Goal: Task Accomplishment & Management: Complete application form

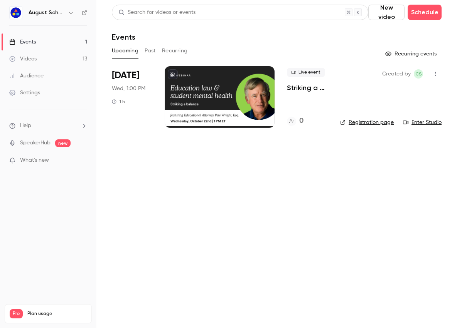
click at [32, 55] on link "Videos 13" at bounding box center [48, 58] width 96 height 17
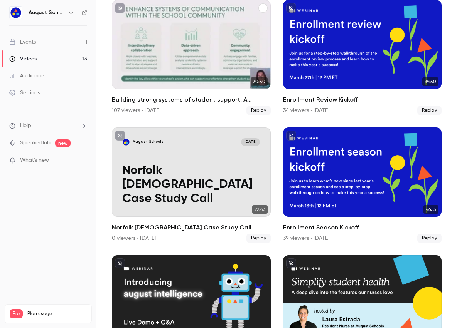
scroll to position [324, 0]
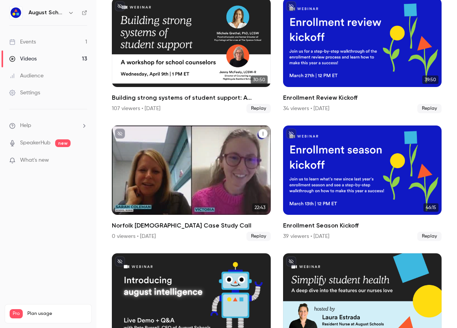
click at [183, 162] on div "August Schools Mar 14 Norfolk Christian Case Study Call" at bounding box center [191, 170] width 159 height 89
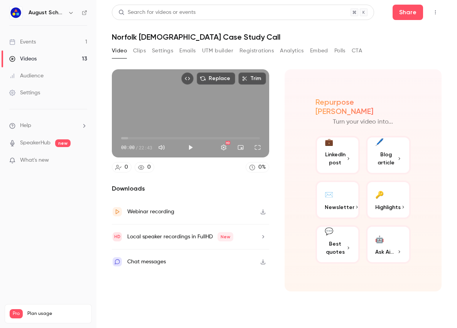
click at [144, 53] on button "Clips" at bounding box center [139, 51] width 13 height 12
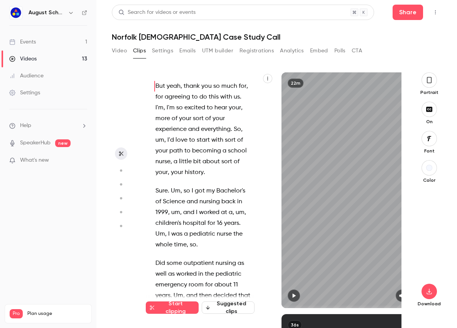
click at [157, 52] on button "Settings" at bounding box center [162, 51] width 21 height 12
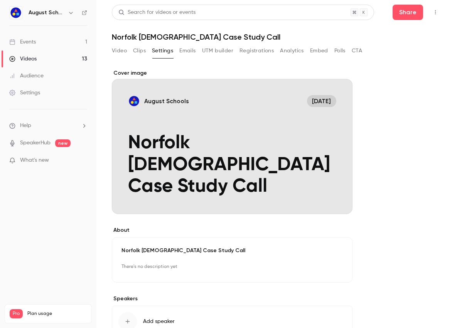
click at [189, 53] on button "Emails" at bounding box center [187, 51] width 16 height 12
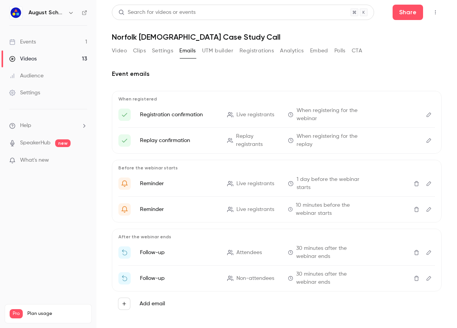
click at [249, 50] on button "Registrations" at bounding box center [256, 51] width 34 height 12
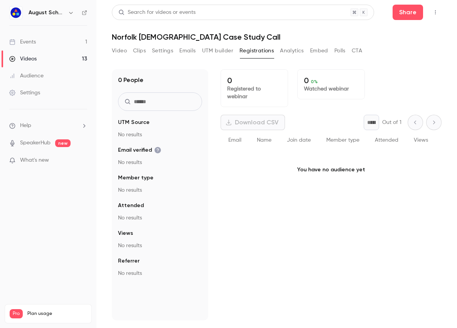
click at [53, 45] on link "Events 1" at bounding box center [48, 42] width 96 height 17
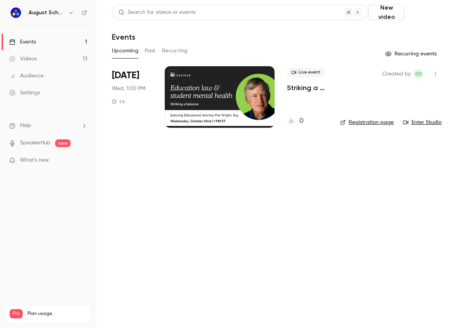
click at [413, 13] on button "Schedule" at bounding box center [424, 12] width 34 height 15
click at [402, 33] on div "One time event" at bounding box center [405, 34] width 59 height 8
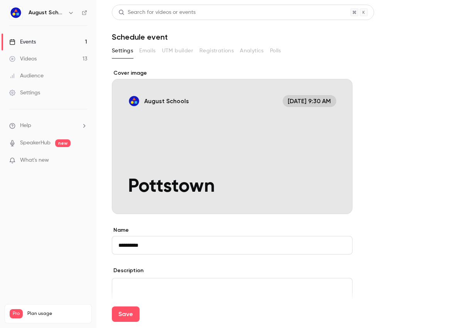
click at [187, 242] on input "*********" at bounding box center [232, 245] width 240 height 18
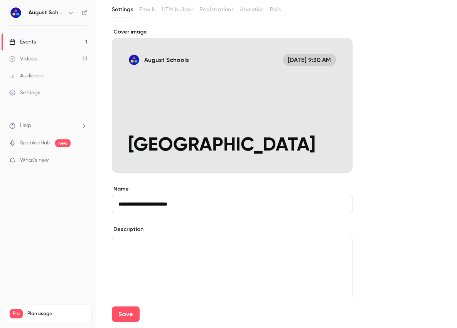
scroll to position [42, 0]
click at [147, 246] on p "editor" at bounding box center [231, 246] width 227 height 9
click at [189, 200] on input "**********" at bounding box center [232, 204] width 240 height 18
click at [189, 203] on input "**********" at bounding box center [232, 204] width 240 height 18
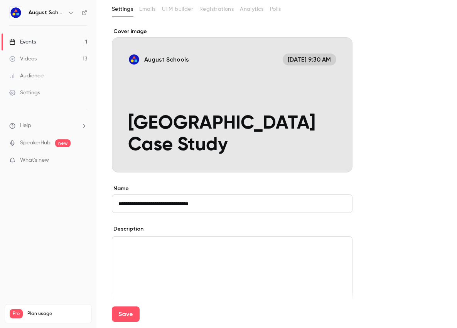
type input "**********"
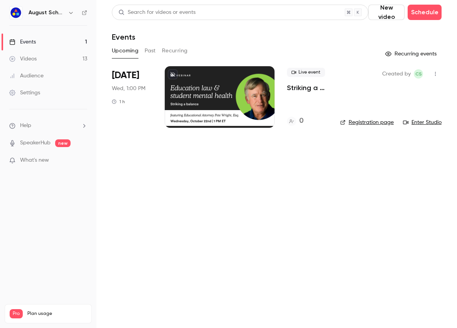
click at [42, 60] on link "Videos 13" at bounding box center [48, 58] width 96 height 17
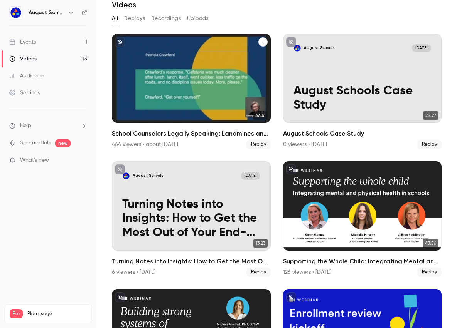
scroll to position [32, 0]
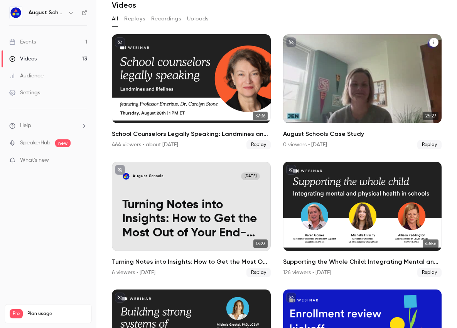
click at [305, 96] on p "August Schools Case Study" at bounding box center [362, 99] width 138 height 28
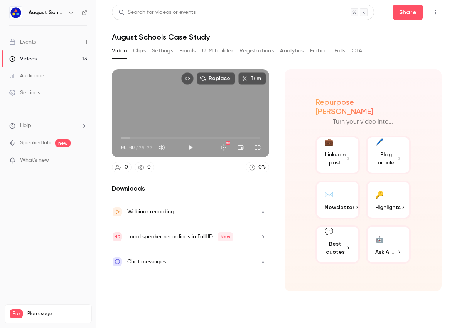
click at [255, 47] on button "Registrations" at bounding box center [256, 51] width 34 height 12
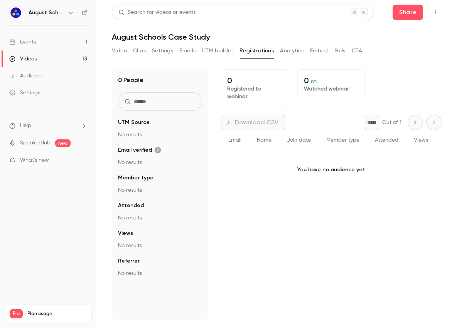
click at [135, 49] on button "Clips" at bounding box center [139, 51] width 13 height 12
